Goal: Information Seeking & Learning: Learn about a topic

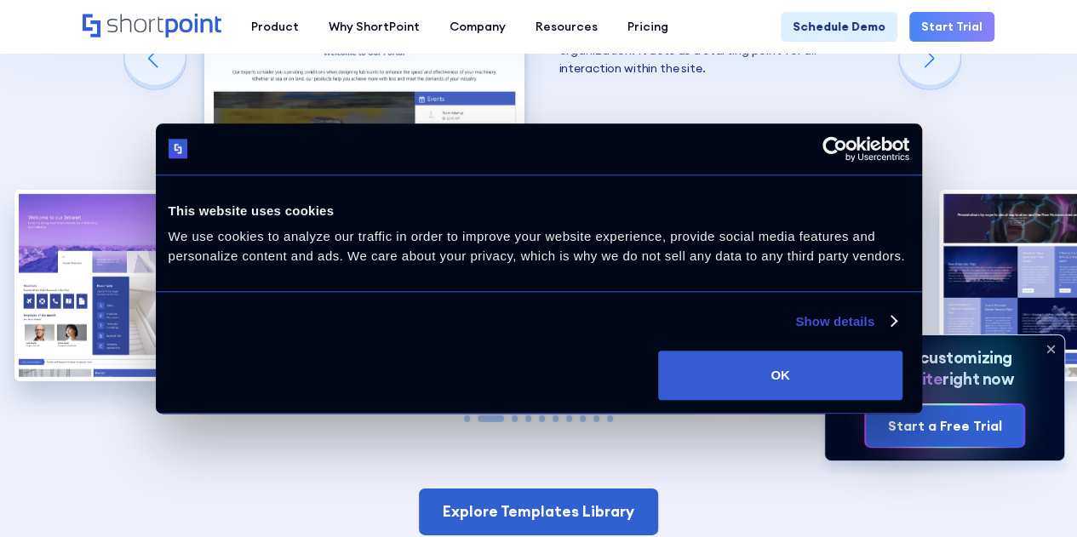
scroll to position [2336, 0]
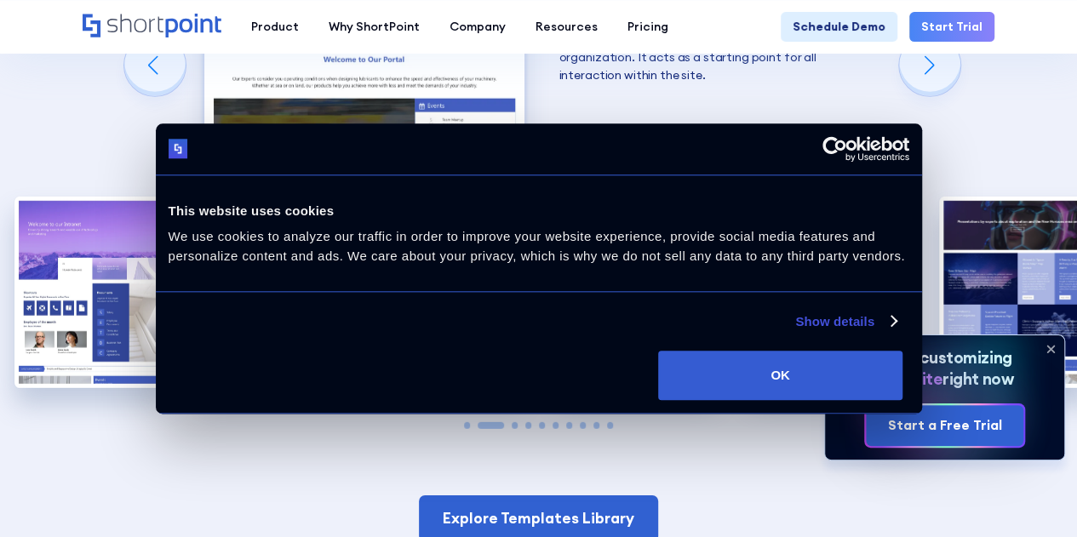
click at [656, 197] on img "3 / 10" at bounding box center [636, 292] width 156 height 191
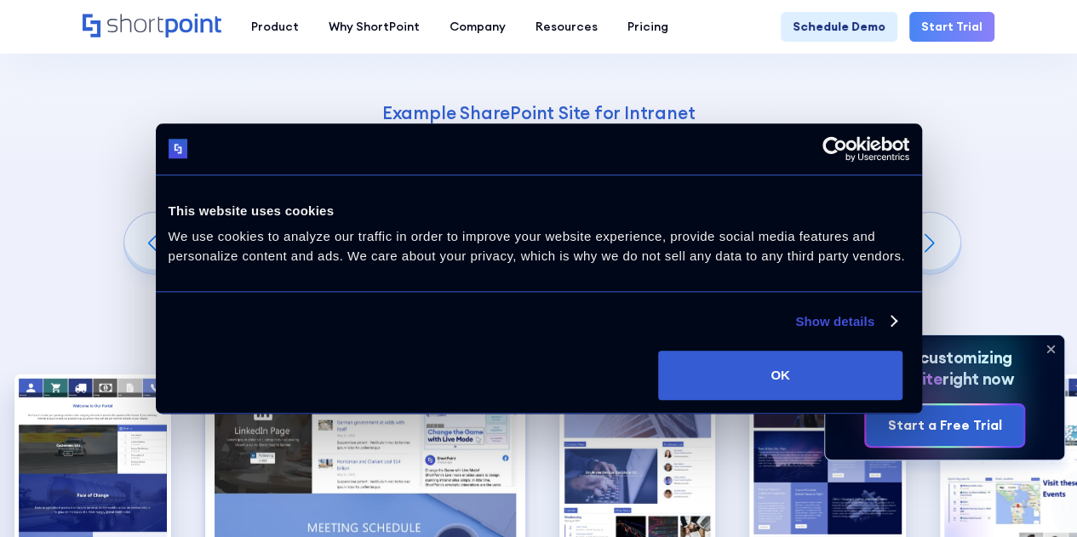
scroll to position [2309, 0]
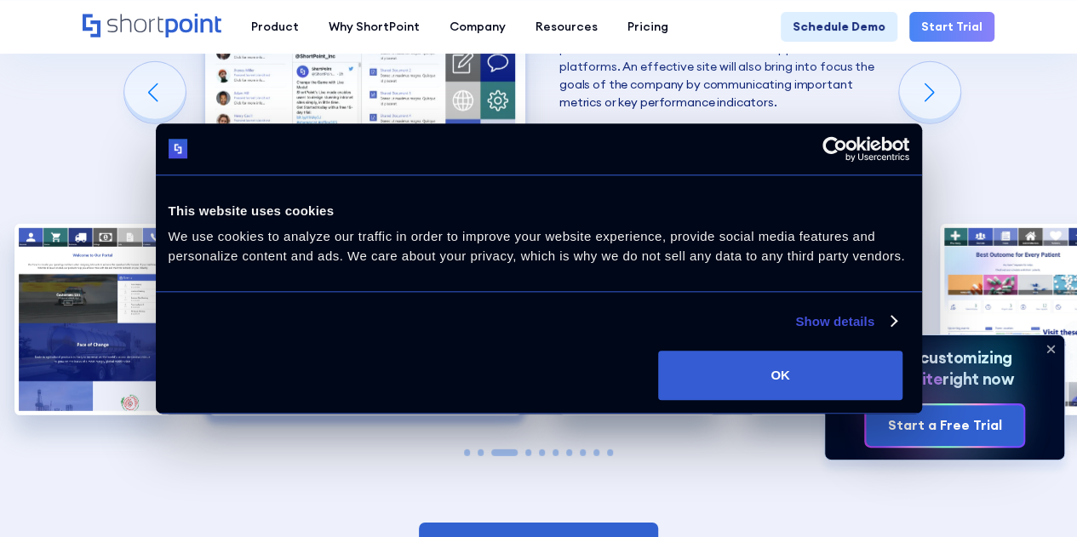
click at [656, 224] on img "4 / 10" at bounding box center [637, 319] width 156 height 191
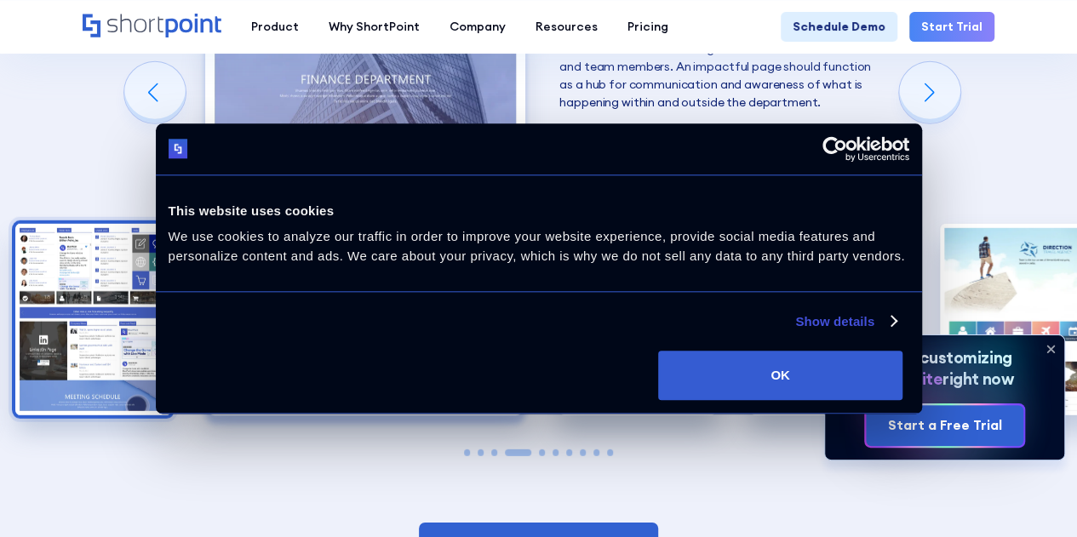
click at [656, 224] on img "5 / 10" at bounding box center [637, 319] width 156 height 191
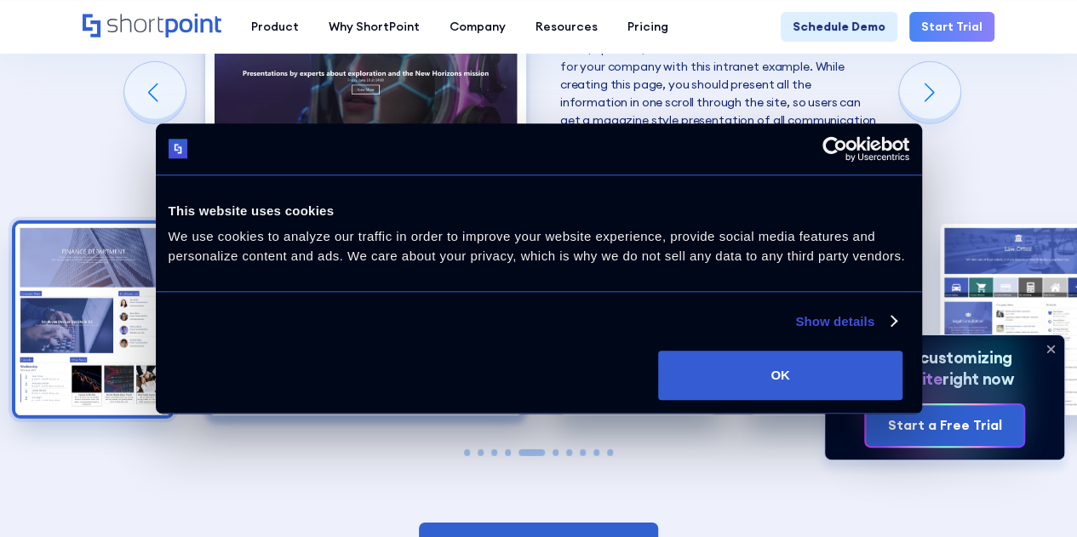
click at [150, 239] on img "4 / 10" at bounding box center [93, 319] width 156 height 191
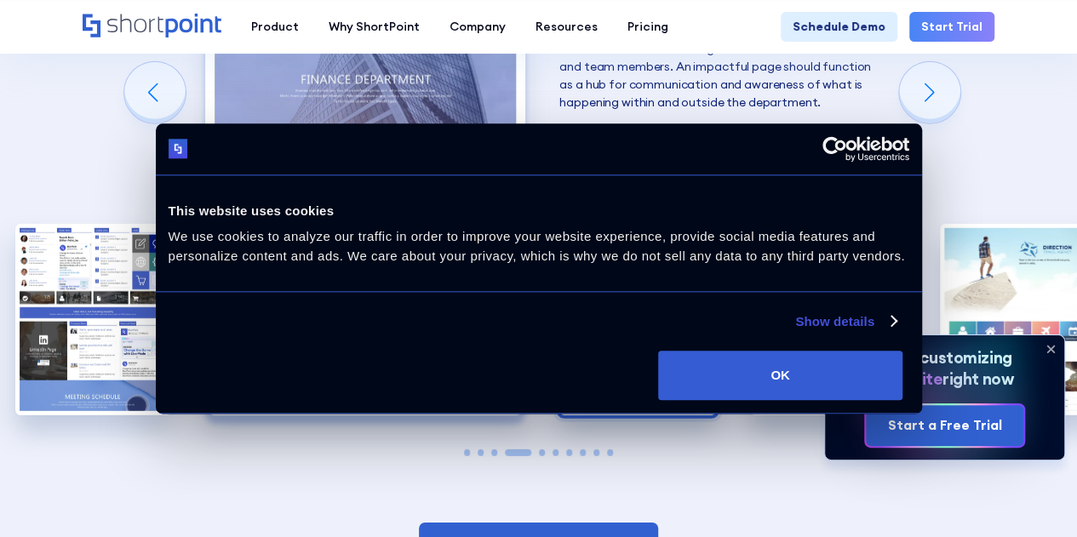
click at [646, 224] on img "5 / 10" at bounding box center [637, 319] width 156 height 191
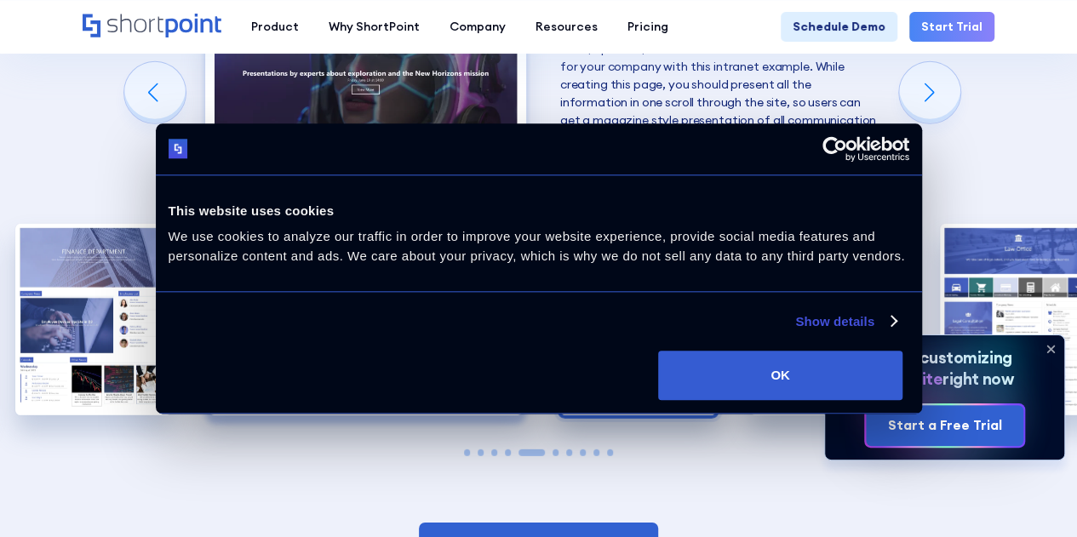
click at [646, 224] on img "6 / 10" at bounding box center [638, 319] width 156 height 191
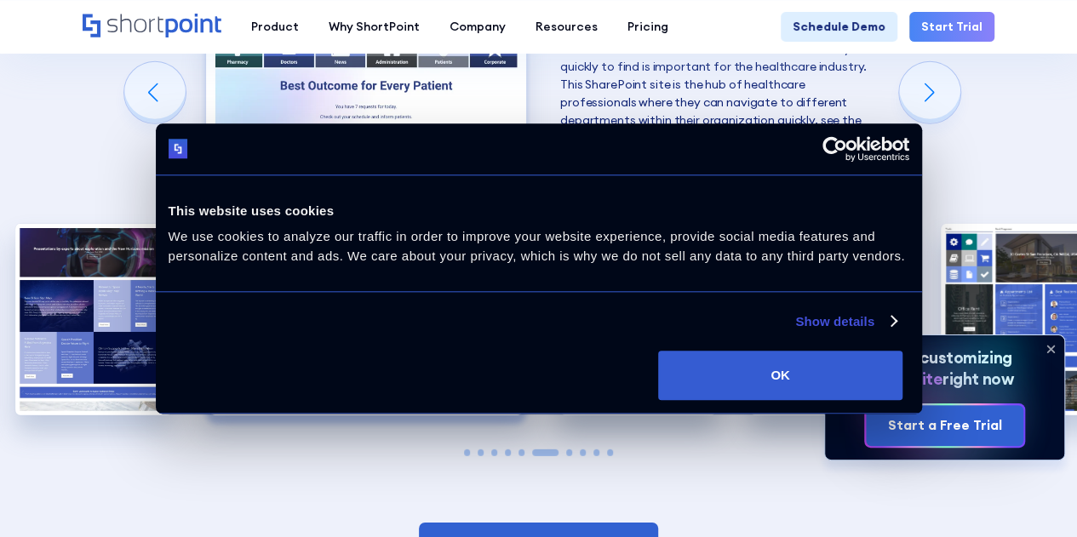
click at [646, 224] on img "7 / 10" at bounding box center [638, 319] width 156 height 191
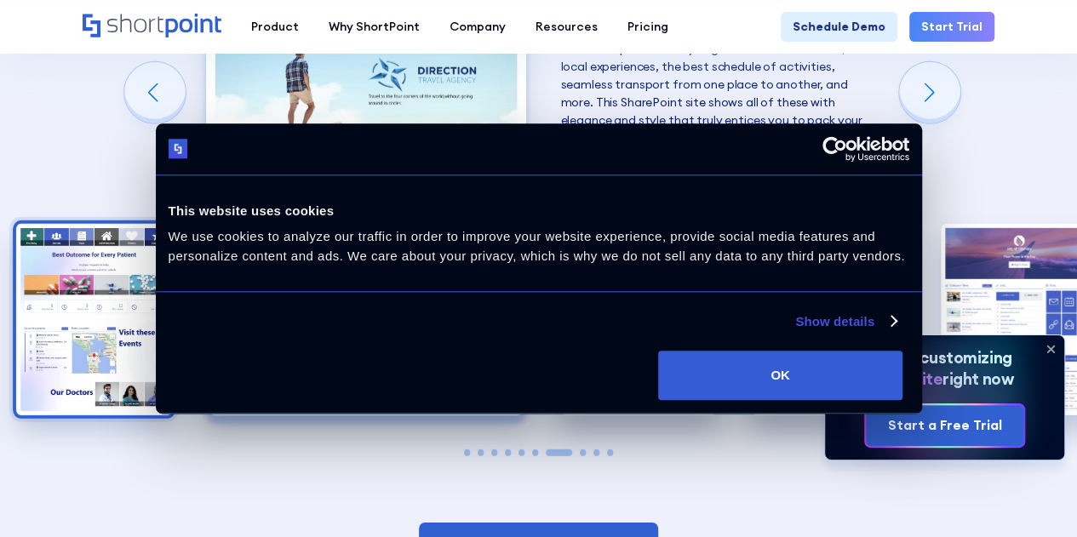
click at [646, 224] on img "8 / 10" at bounding box center [638, 319] width 156 height 191
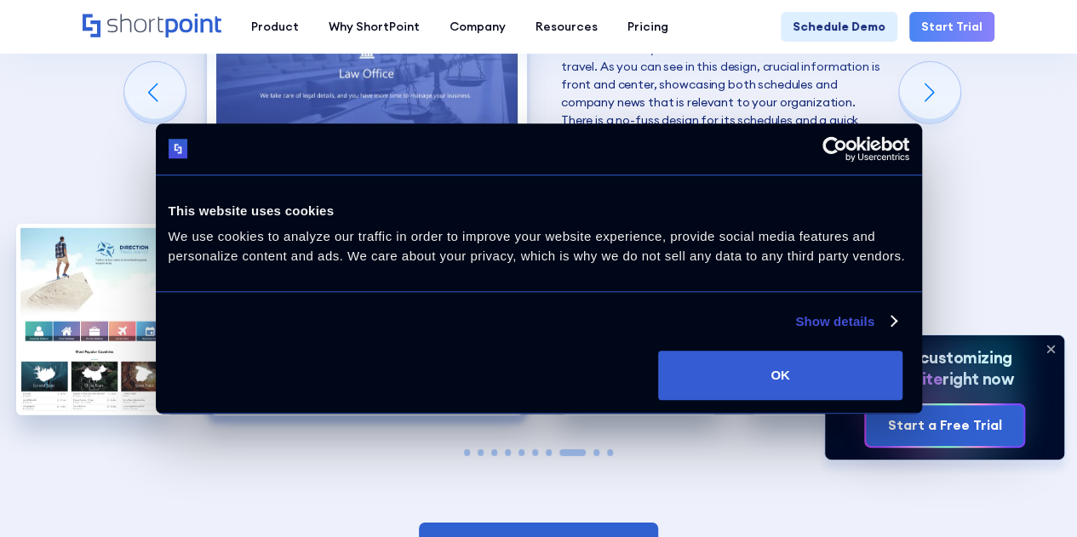
click at [646, 224] on img "9 / 10" at bounding box center [639, 319] width 156 height 191
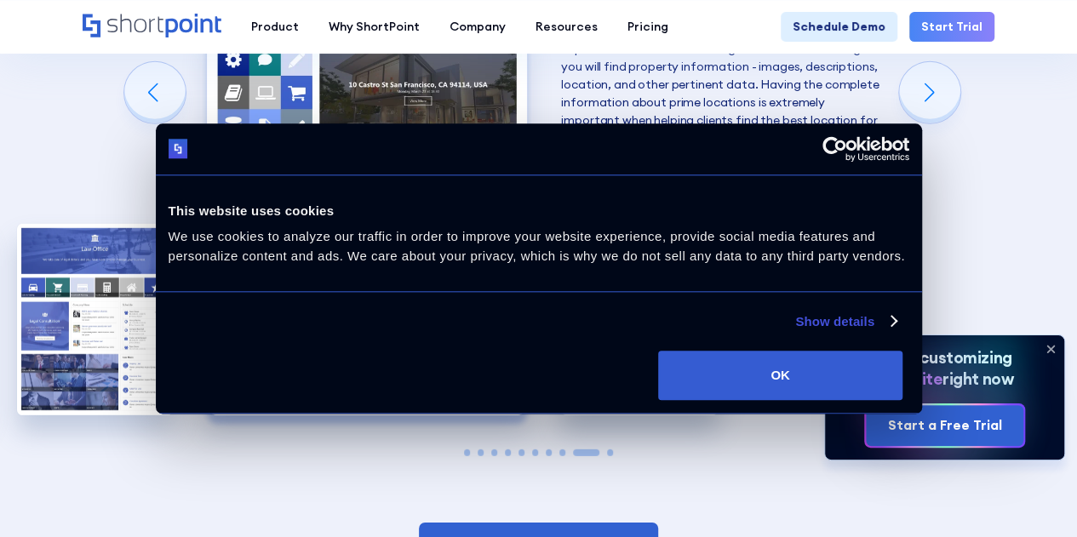
click at [646, 224] on img "10 / 10" at bounding box center [639, 319] width 156 height 191
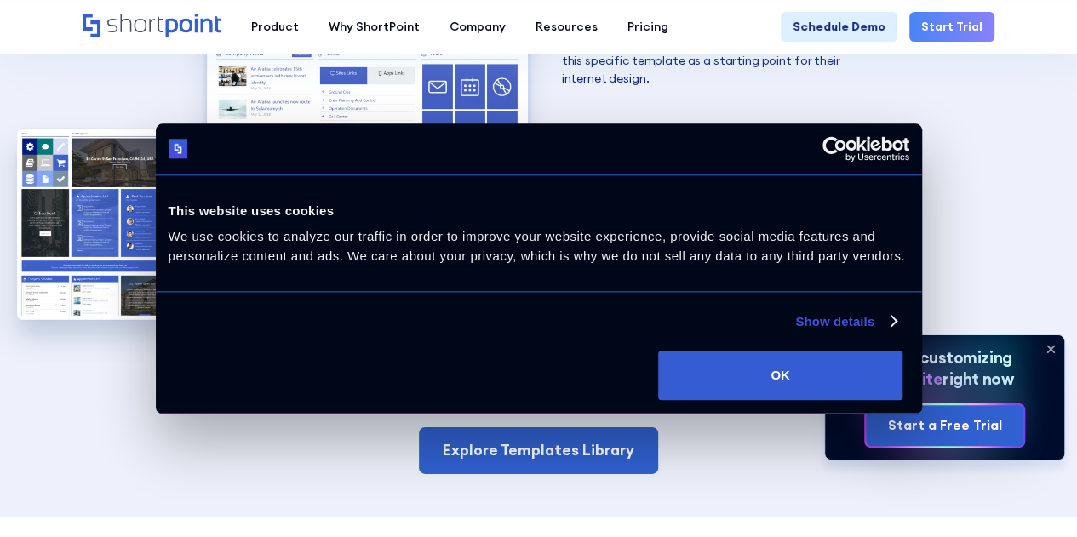
scroll to position [2405, 0]
click at [454, 168] on img "10 / 10" at bounding box center [367, 122] width 320 height 393
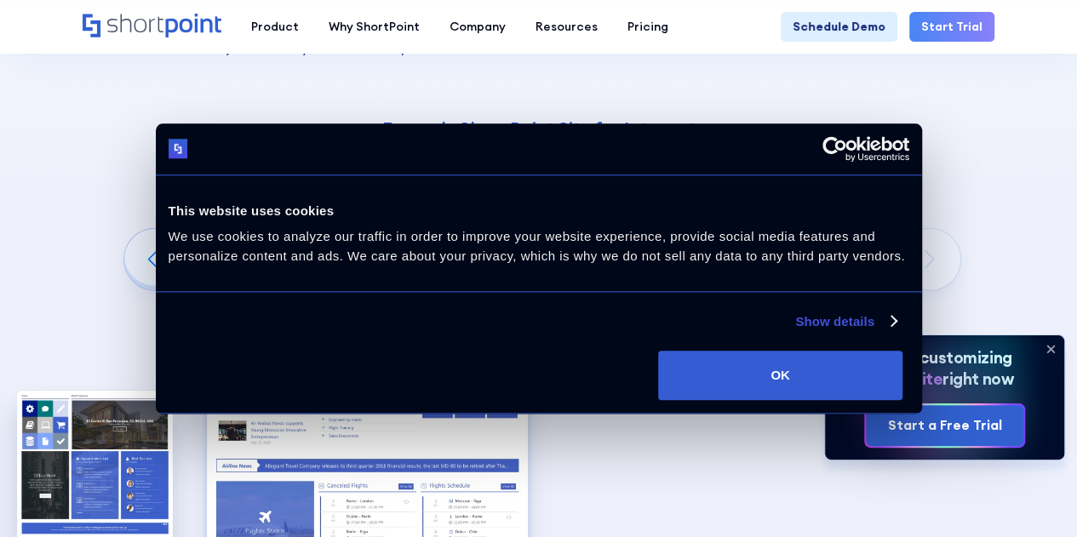
scroll to position [2135, 0]
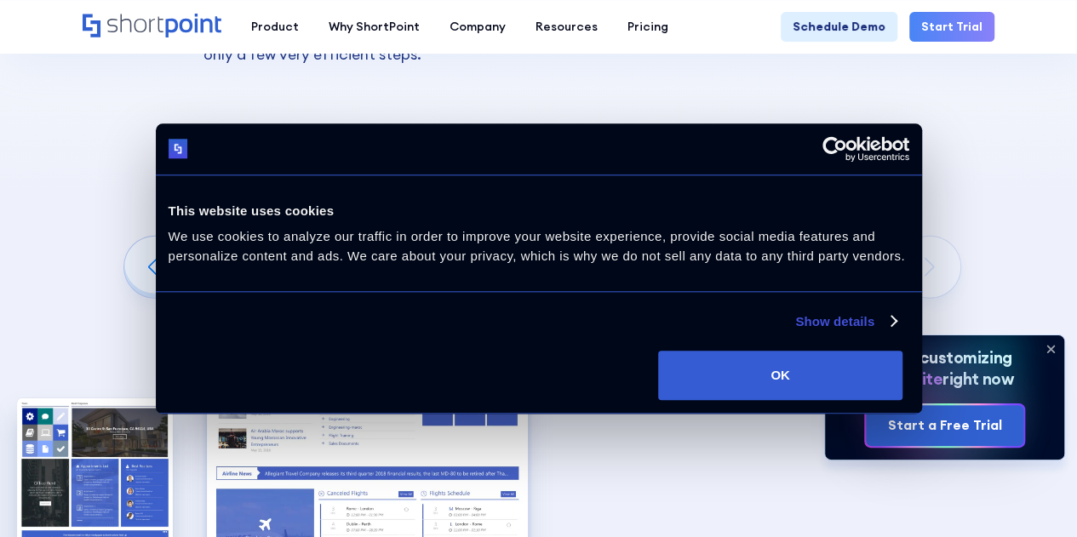
click at [454, 197] on img "10 / 10" at bounding box center [367, 393] width 320 height 393
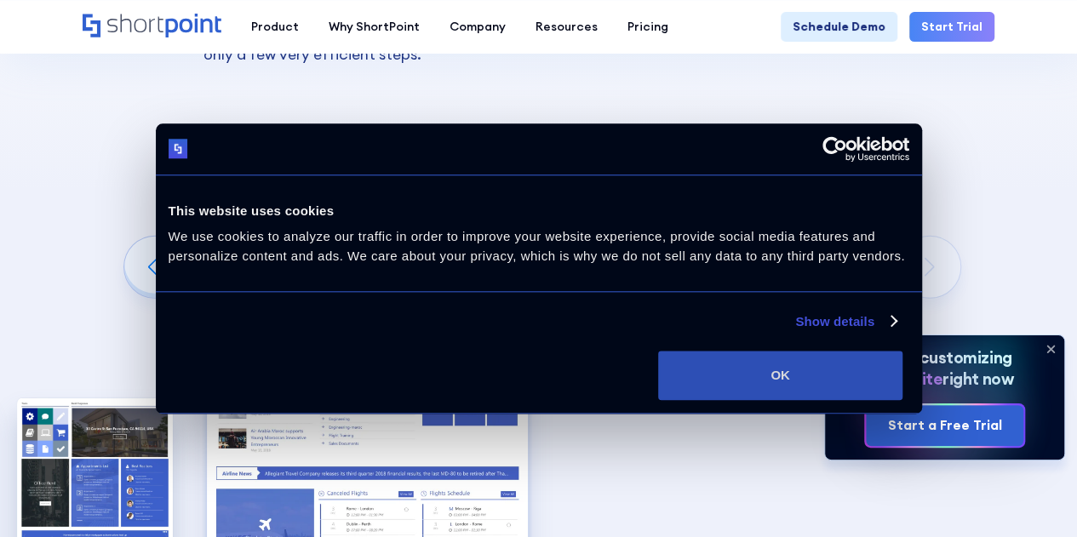
click at [832, 400] on button "OK" at bounding box center [780, 375] width 244 height 49
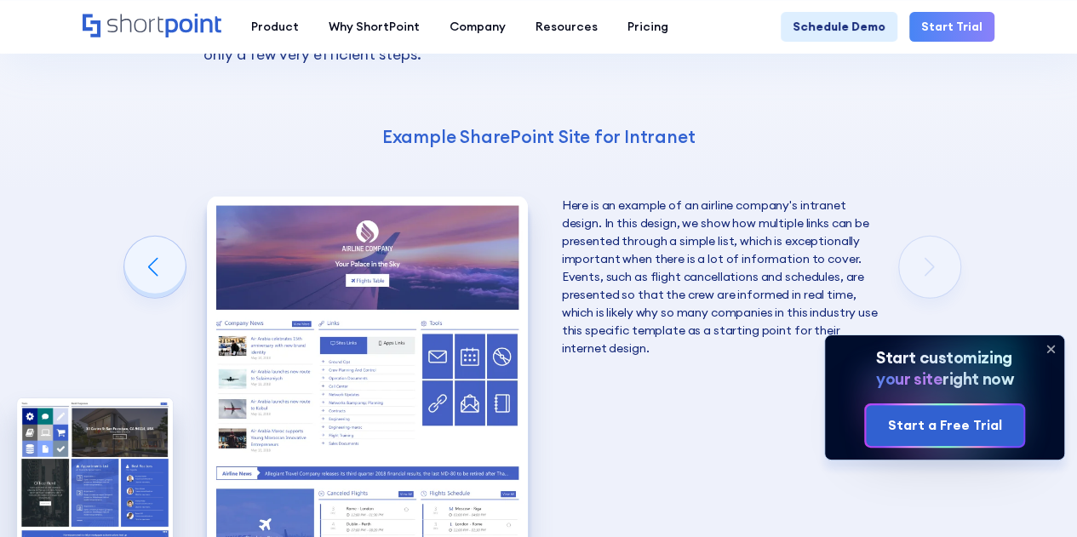
scroll to position [0, 0]
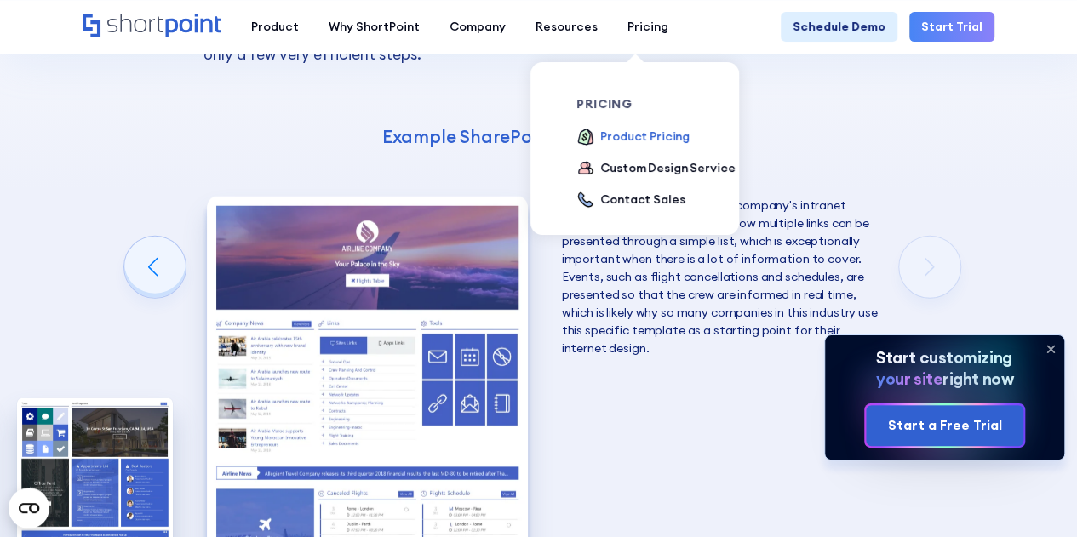
click at [619, 135] on div "Product Pricing" at bounding box center [644, 137] width 89 height 18
